Goal: Find specific page/section: Find specific page/section

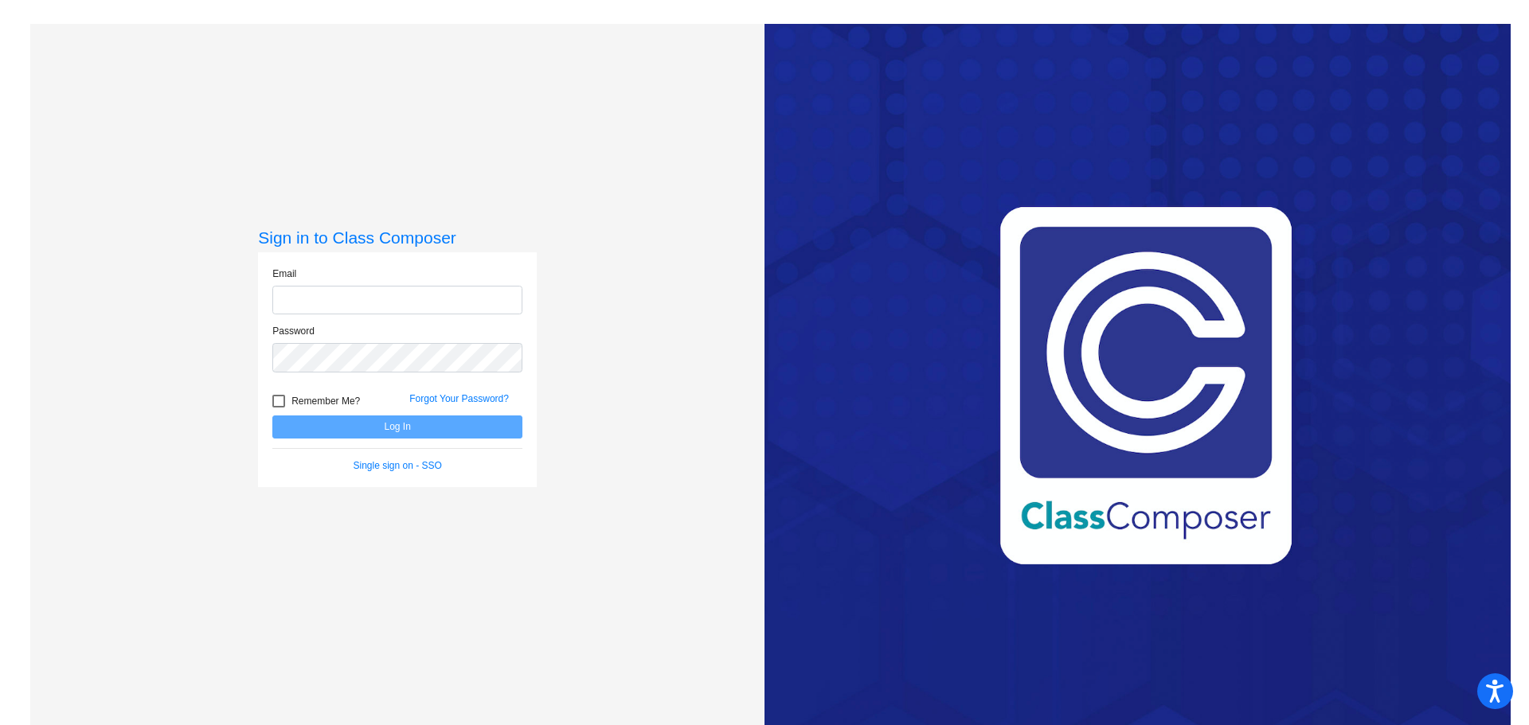
type input "[EMAIL_ADDRESS][DOMAIN_NAME]"
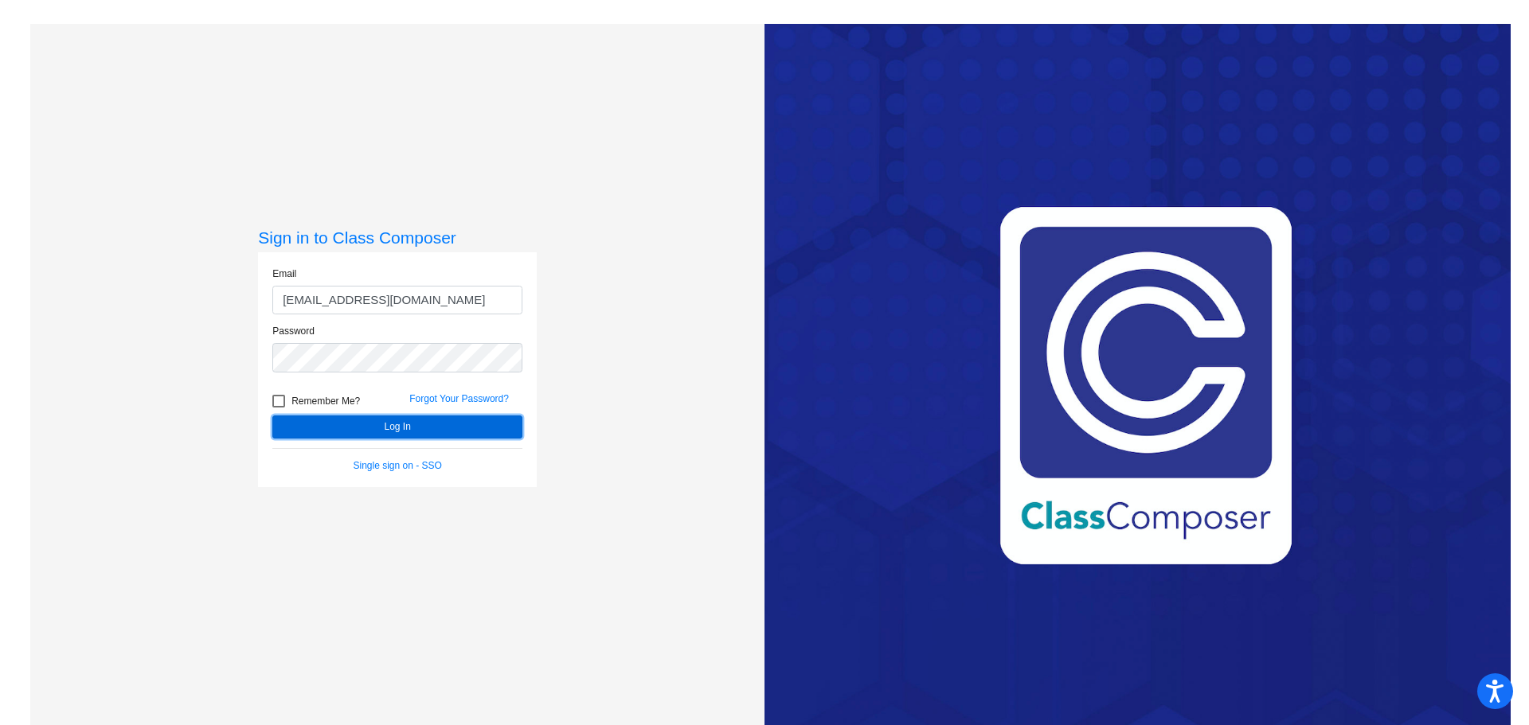
click at [477, 433] on button "Log In" at bounding box center [397, 427] width 250 height 23
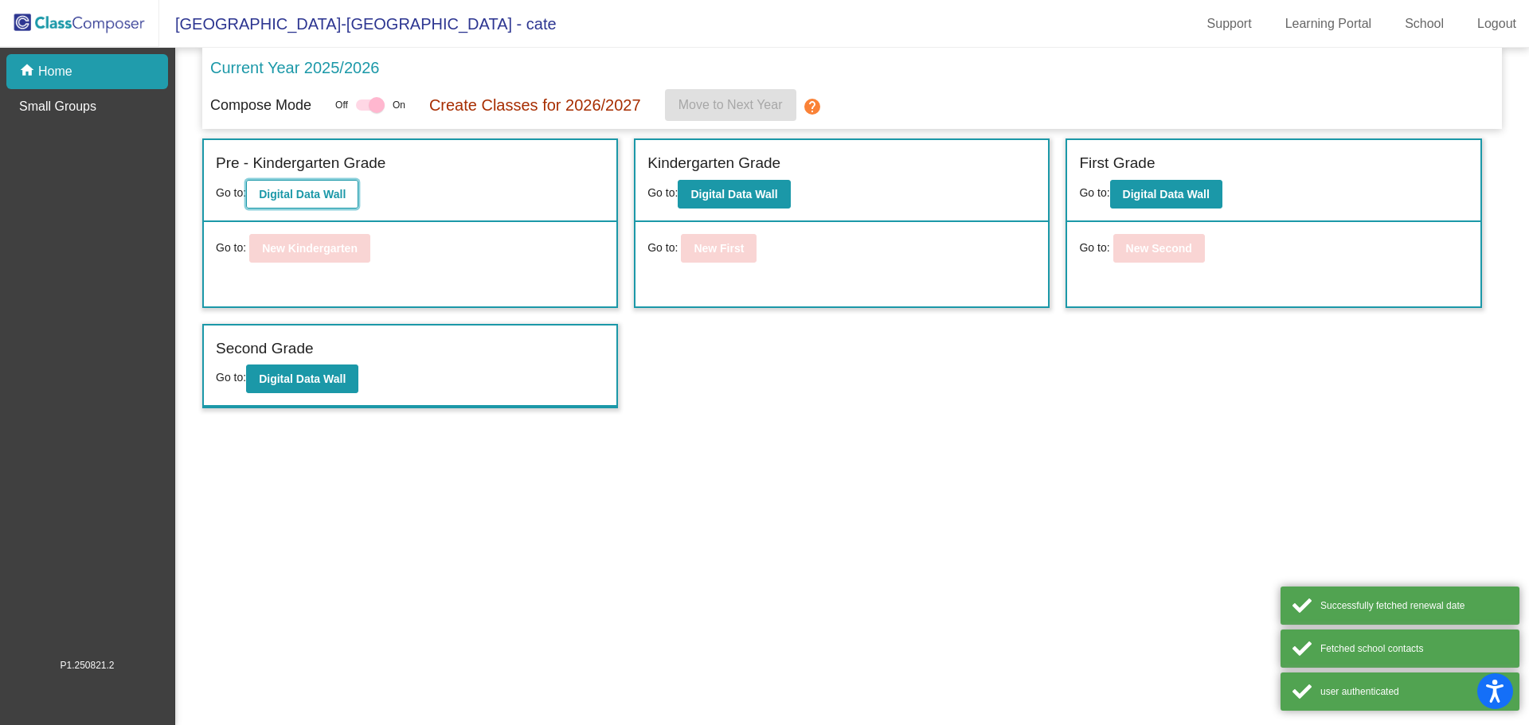
click at [274, 191] on b "Digital Data Wall" at bounding box center [302, 194] width 87 height 13
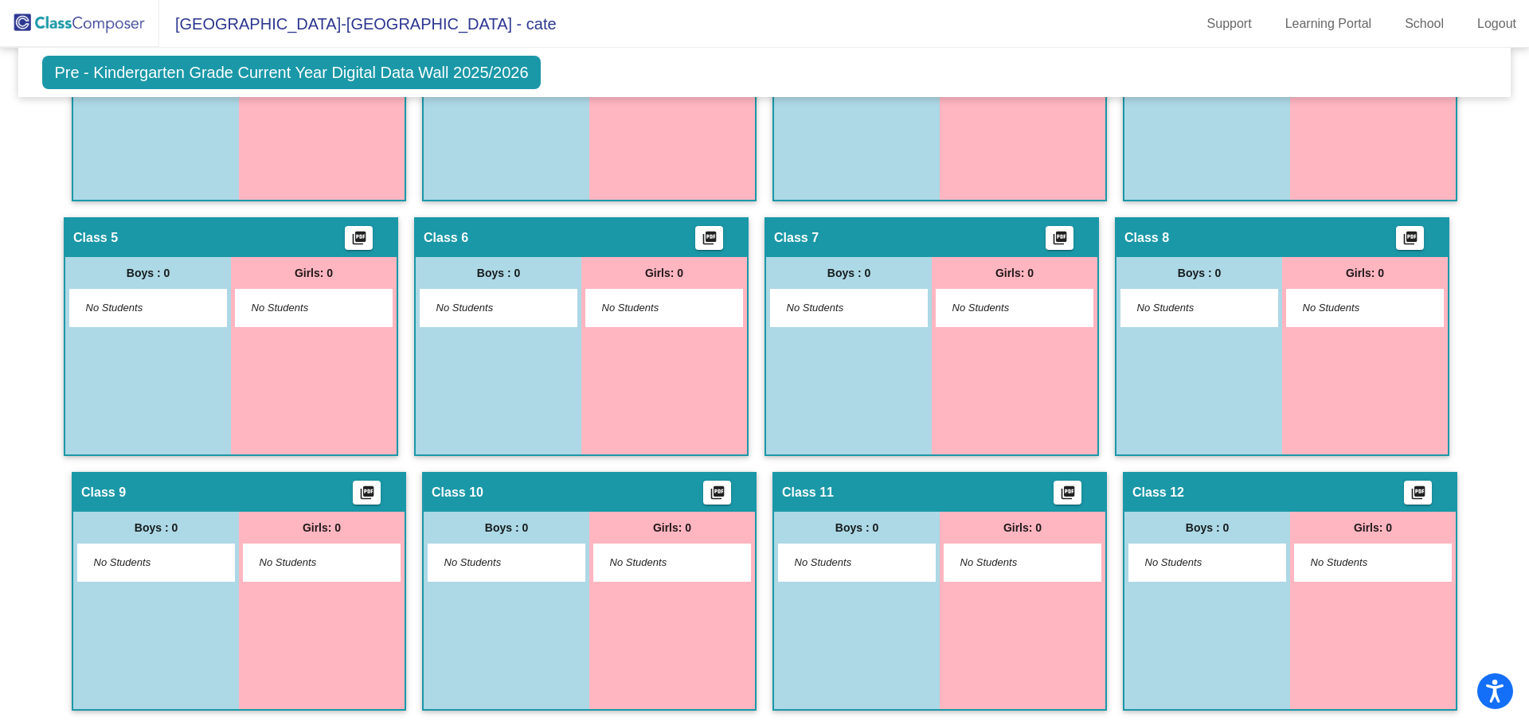
scroll to position [638, 0]
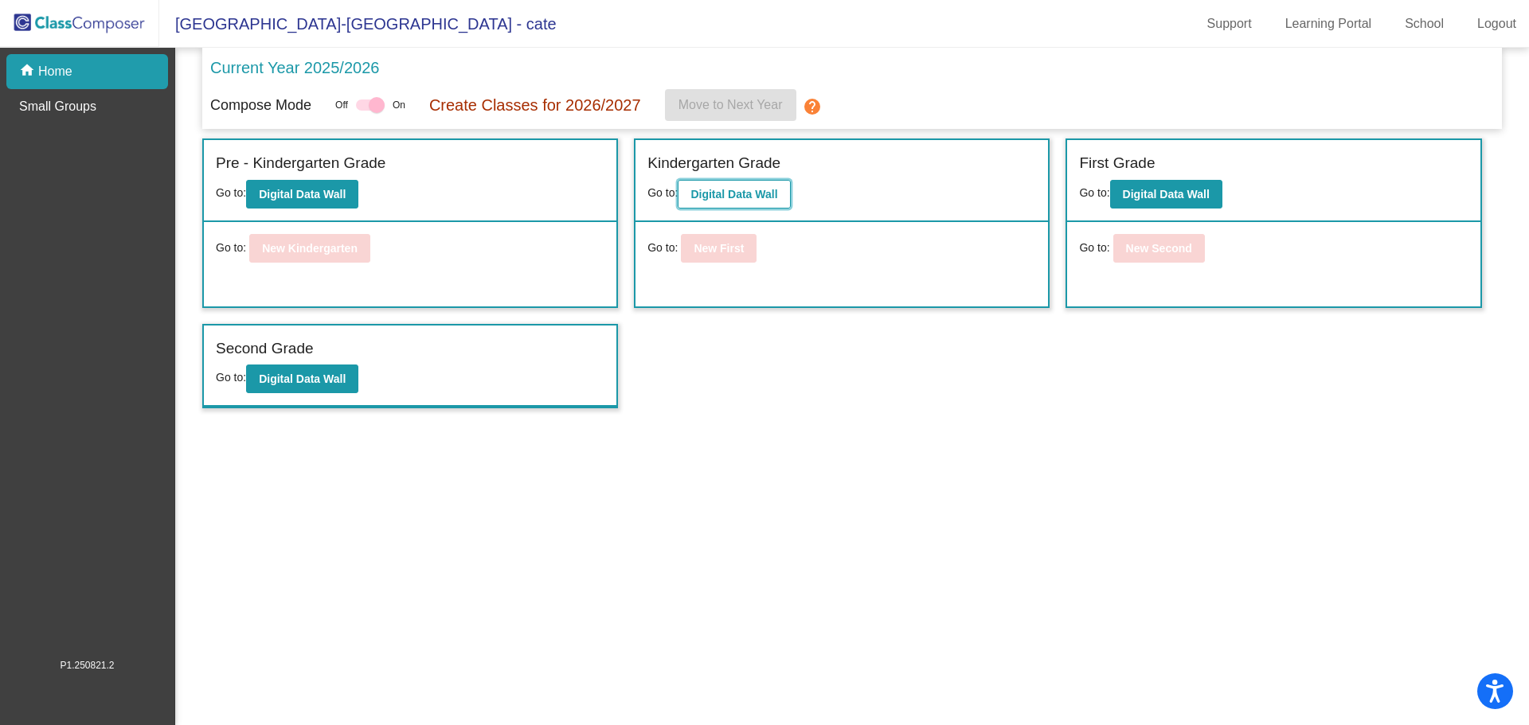
click at [756, 197] on b "Digital Data Wall" at bounding box center [733, 194] width 87 height 13
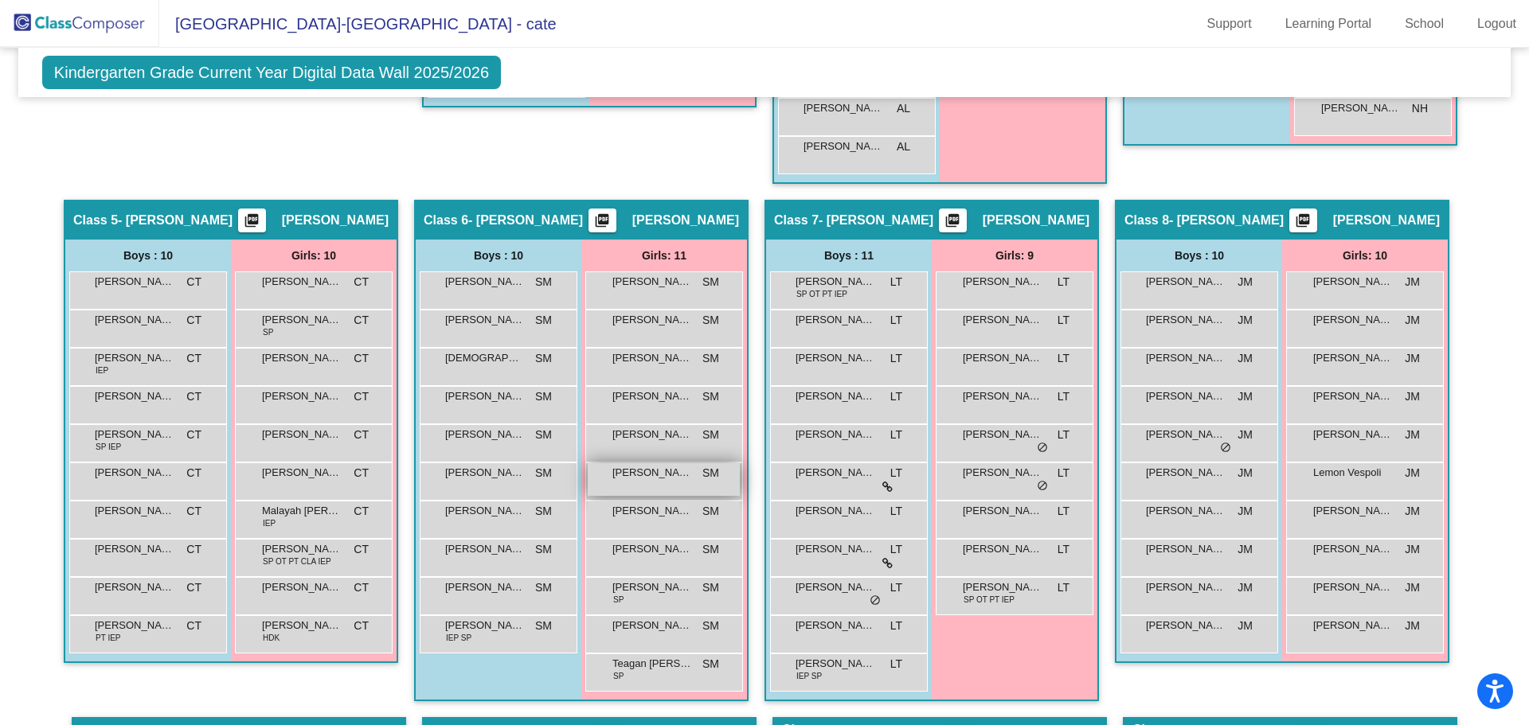
scroll to position [1115, 0]
